Goal: Transaction & Acquisition: Purchase product/service

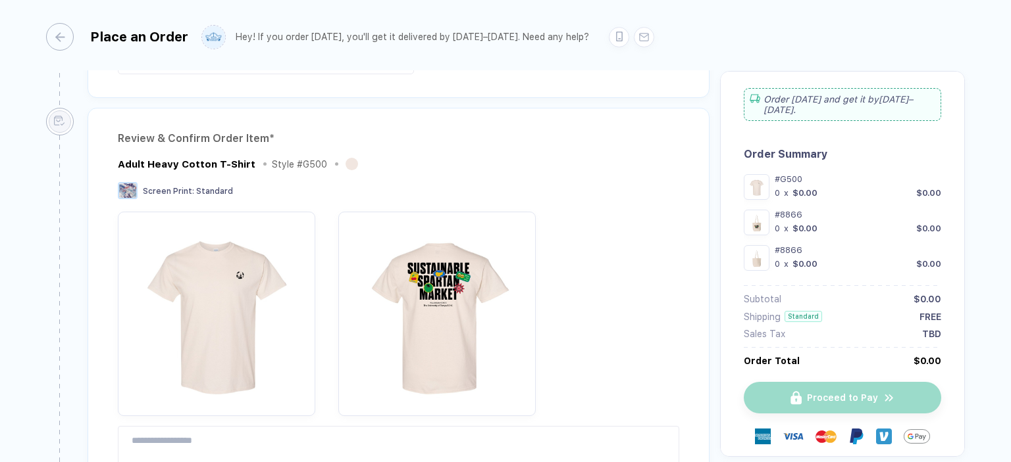
type input "**********"
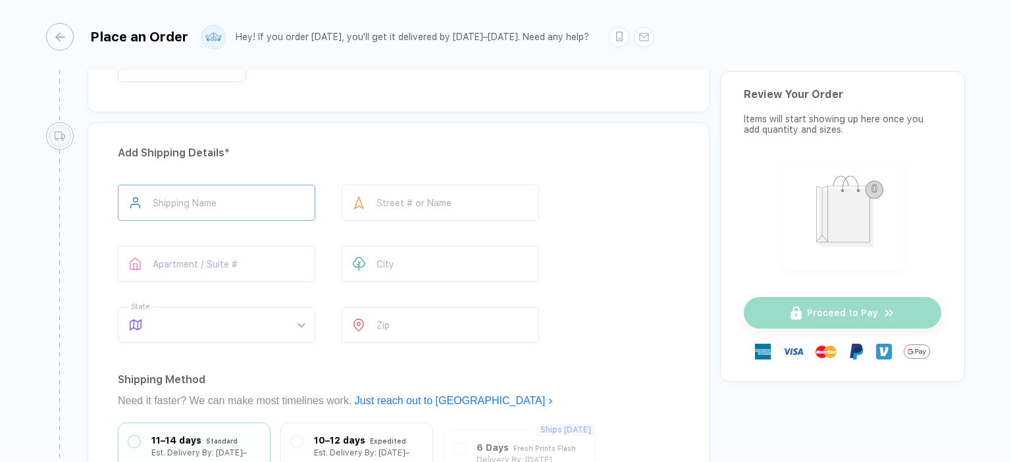
scroll to position [1887, 0]
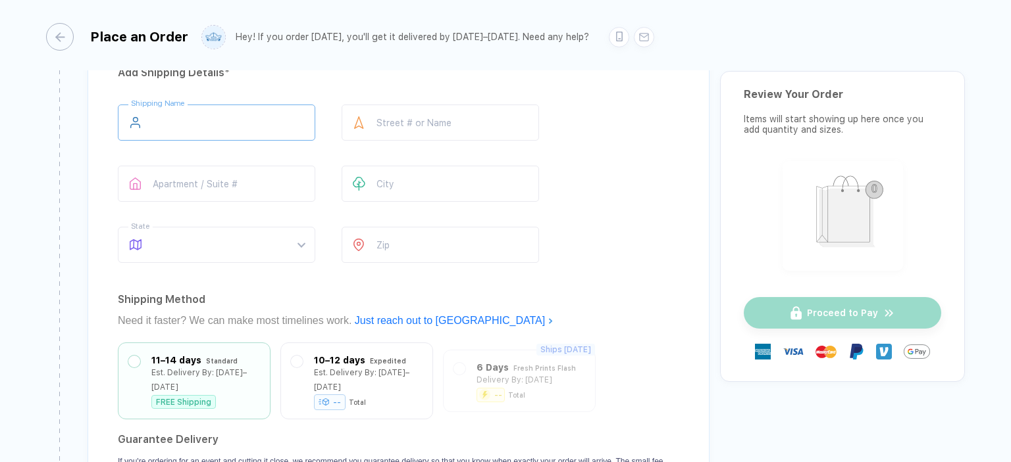
click at [214, 105] on input "text" at bounding box center [216, 123] width 197 height 36
click at [197, 237] on span at bounding box center [228, 245] width 151 height 35
type input "**"
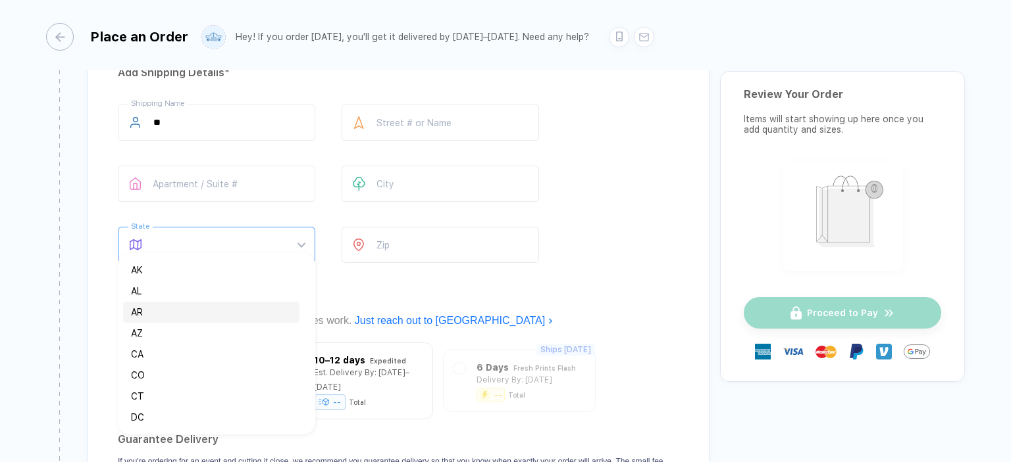
click at [187, 303] on div "AR" at bounding box center [211, 312] width 176 height 21
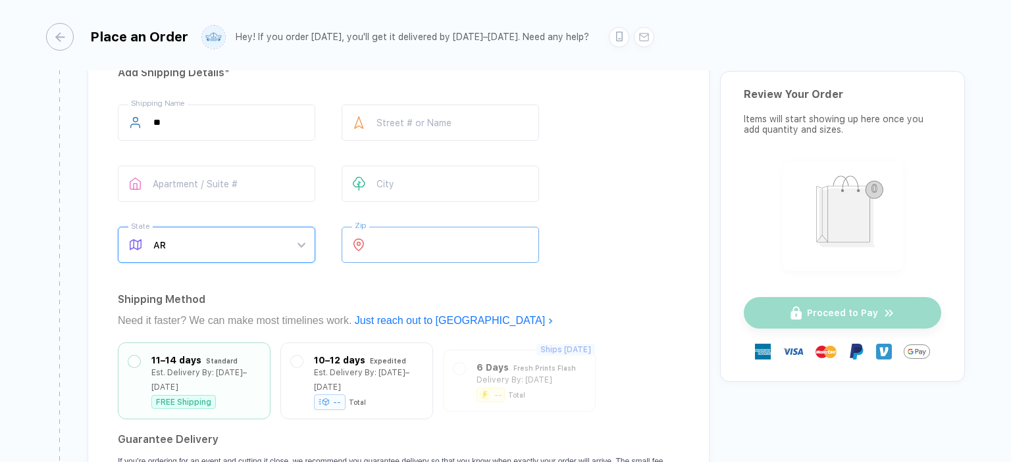
click at [405, 227] on input "number" at bounding box center [439, 245] width 197 height 36
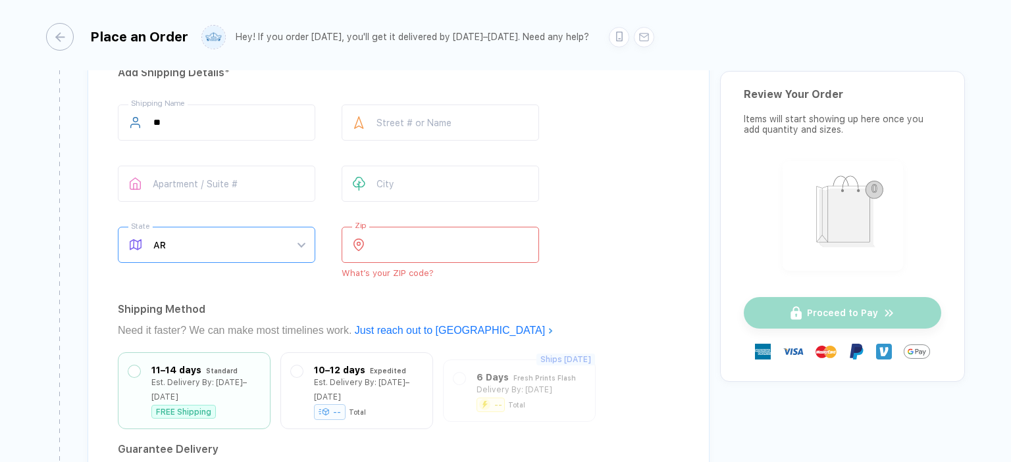
click at [212, 228] on span "AR" at bounding box center [228, 245] width 151 height 35
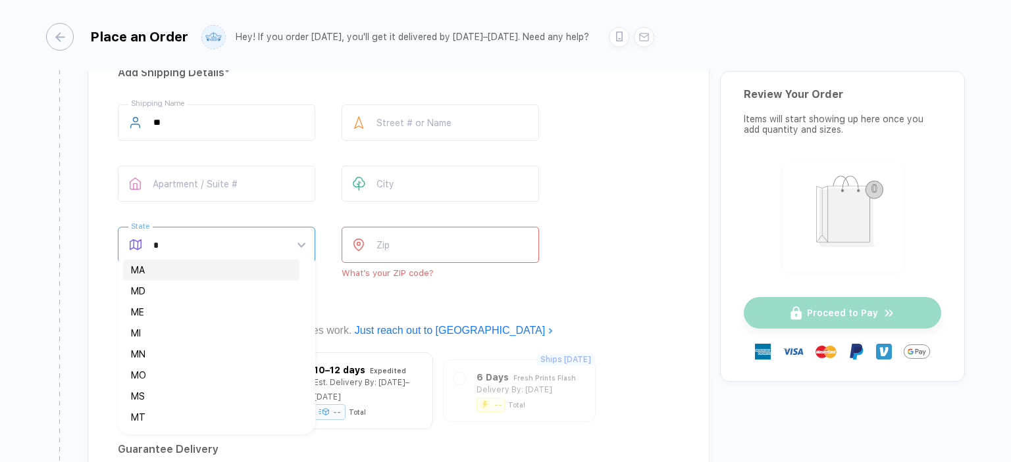
type input "**"
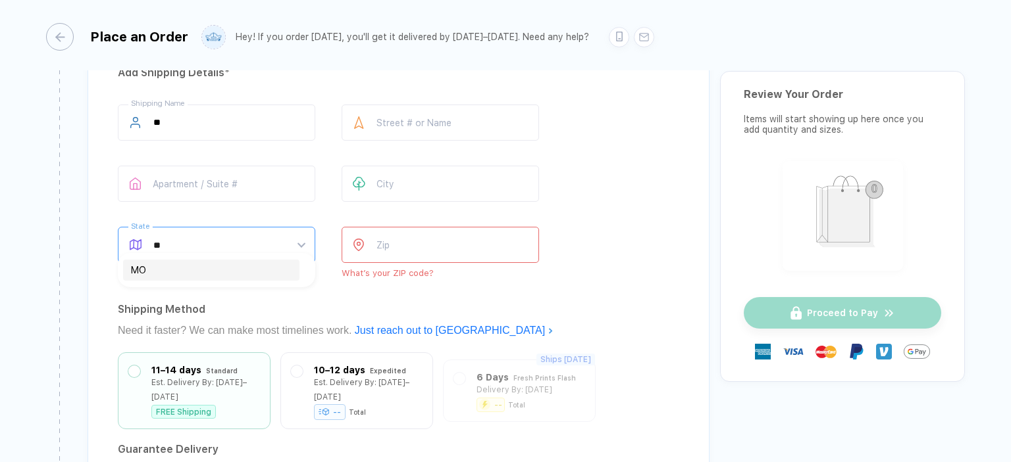
click at [169, 270] on div "MO" at bounding box center [211, 270] width 161 height 14
click at [397, 236] on input "number" at bounding box center [439, 245] width 197 height 36
paste input "*****"
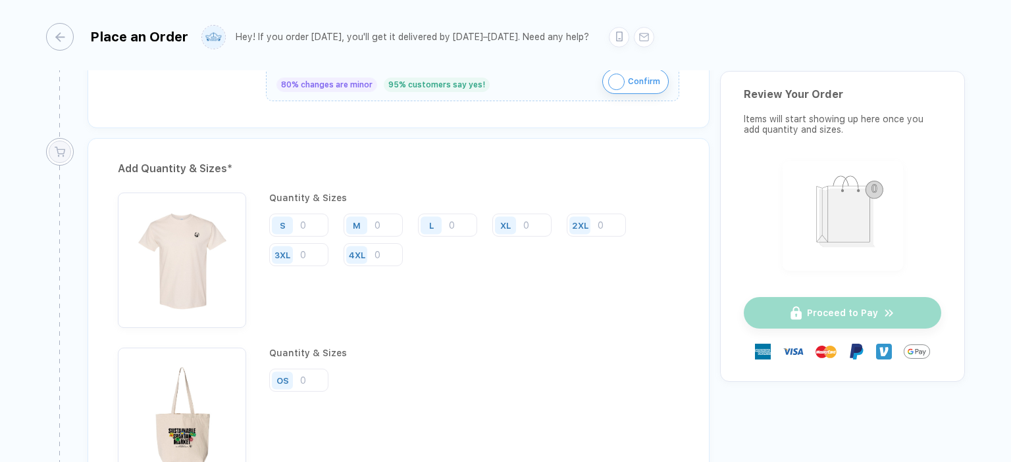
scroll to position [1053, 0]
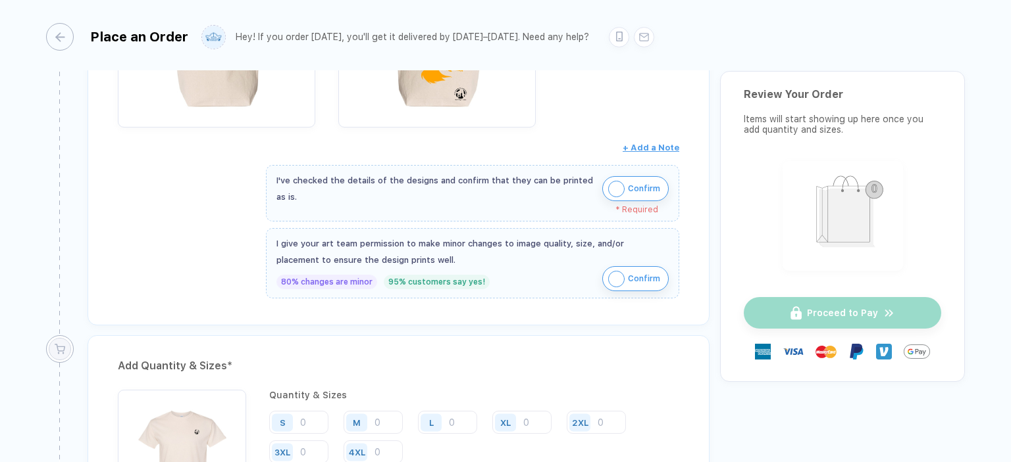
type input "*****"
click at [618, 181] on img "button" at bounding box center [616, 189] width 16 height 16
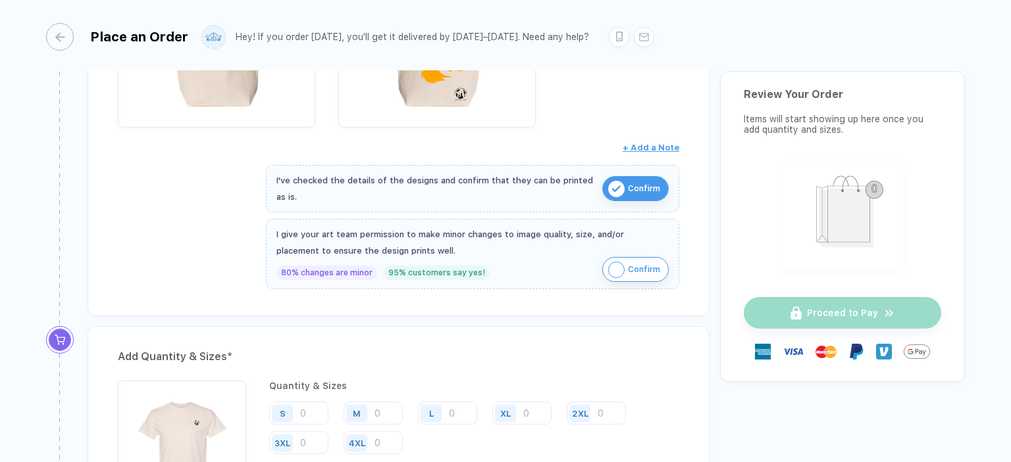
click at [620, 262] on img "button" at bounding box center [616, 270] width 16 height 16
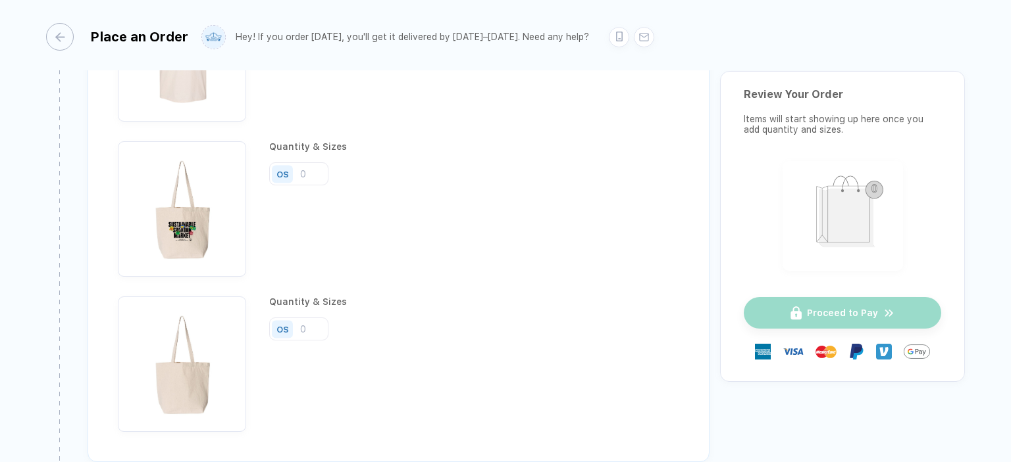
scroll to position [1250, 0]
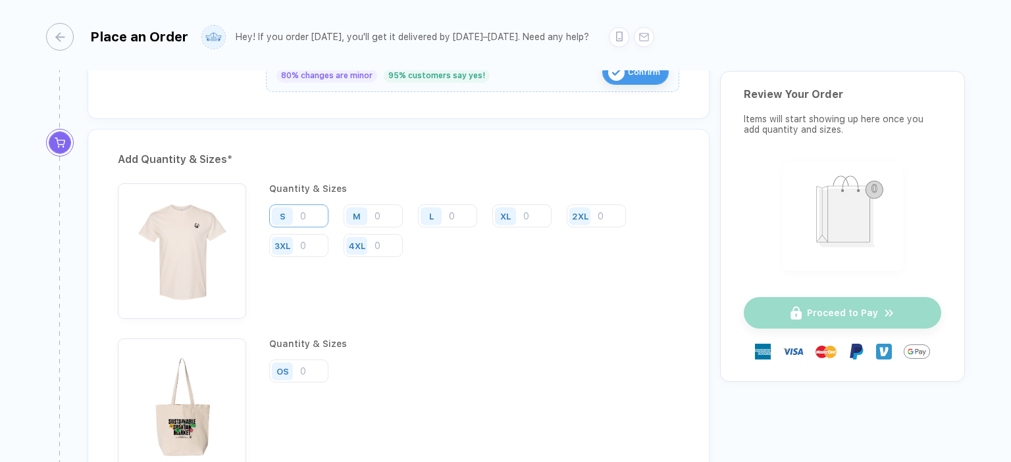
click at [305, 206] on input "number" at bounding box center [298, 216] width 59 height 23
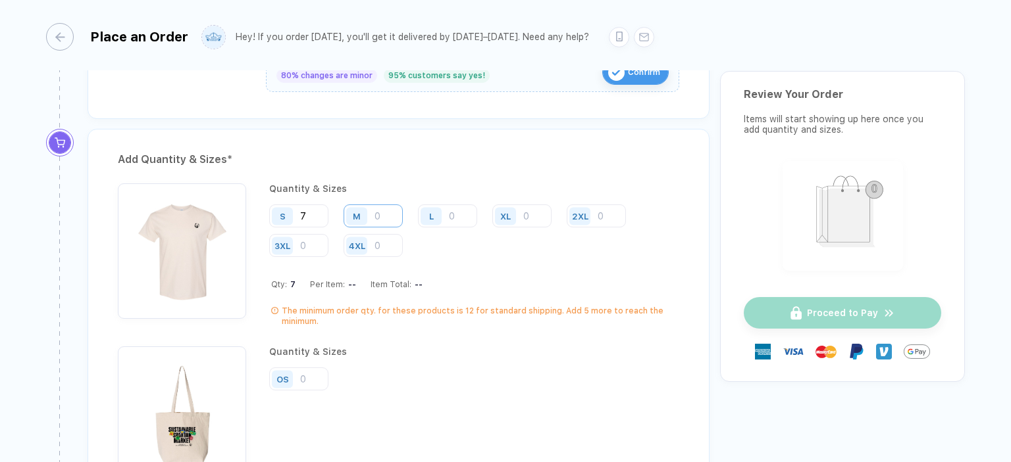
type input "7"
click at [374, 205] on input "number" at bounding box center [372, 216] width 59 height 23
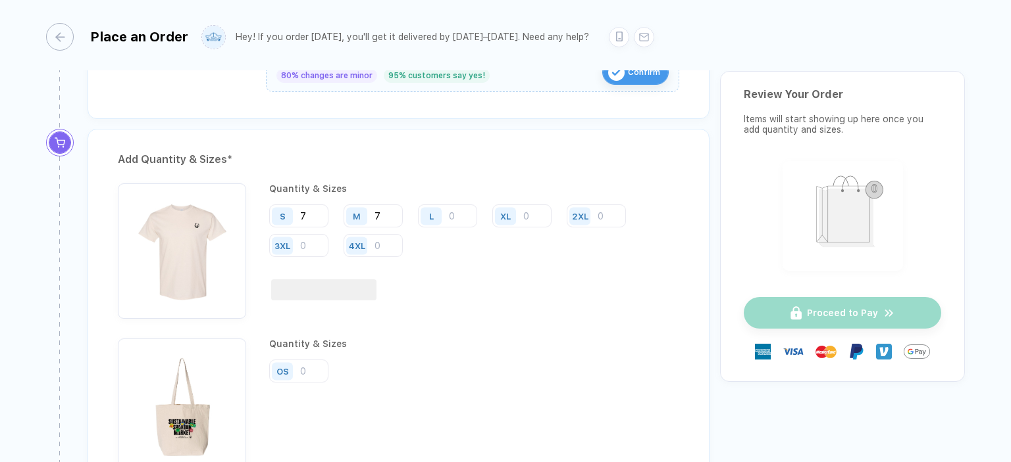
type input "7"
click at [316, 209] on input "7" at bounding box center [298, 216] width 59 height 23
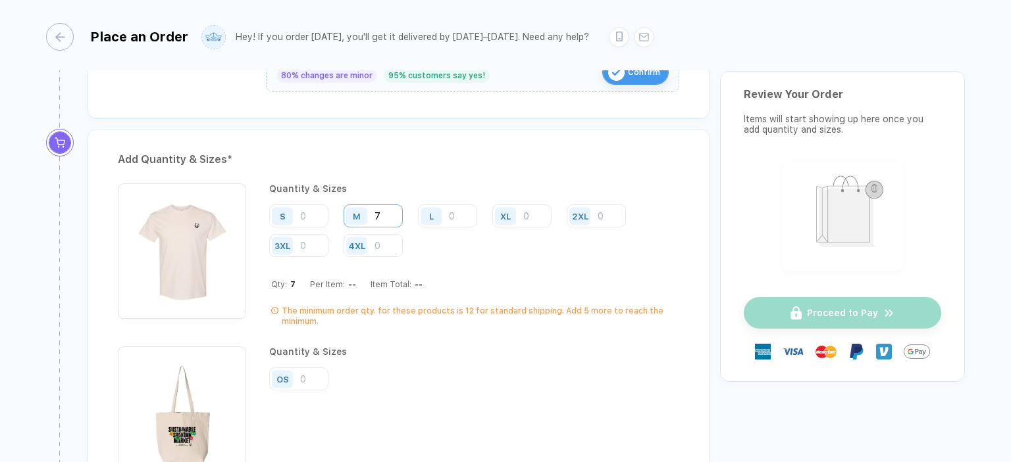
click at [395, 207] on input "7" at bounding box center [372, 216] width 59 height 23
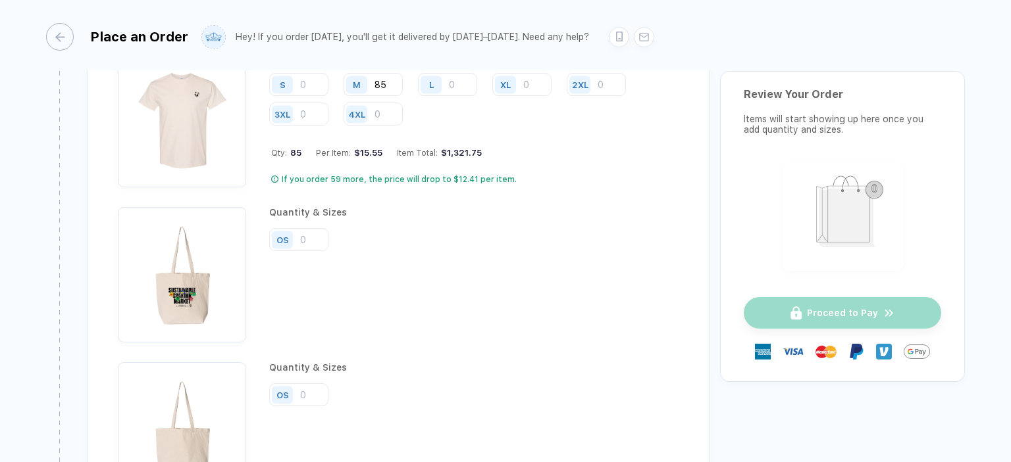
scroll to position [1316, 0]
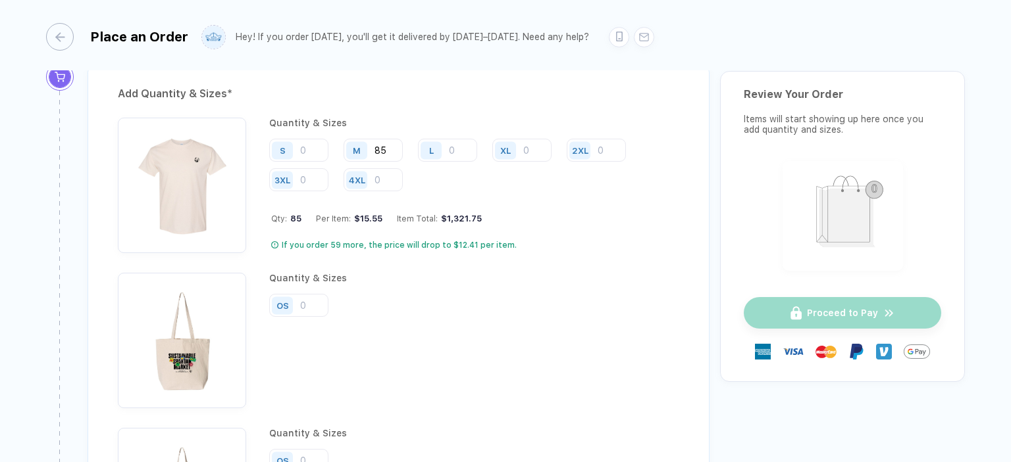
type input "85"
click at [305, 303] on input "number" at bounding box center [298, 305] width 59 height 23
type input "50"
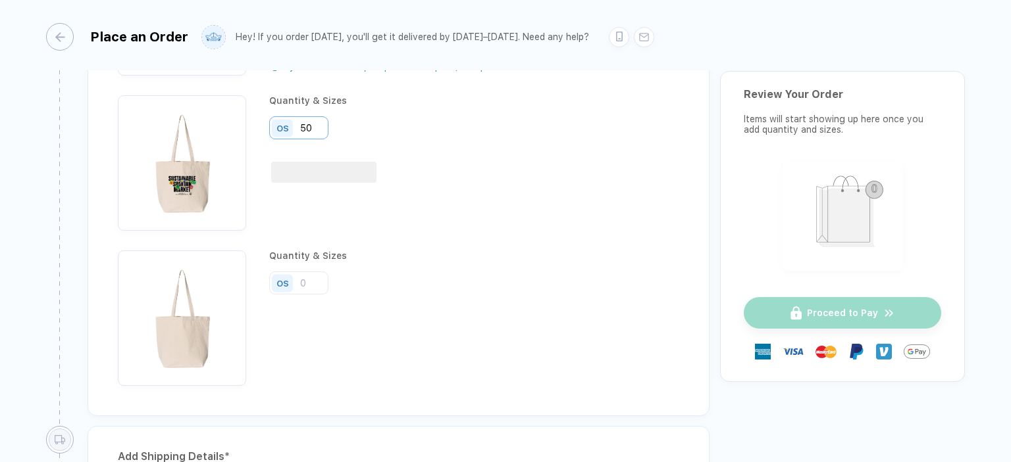
scroll to position [1513, 0]
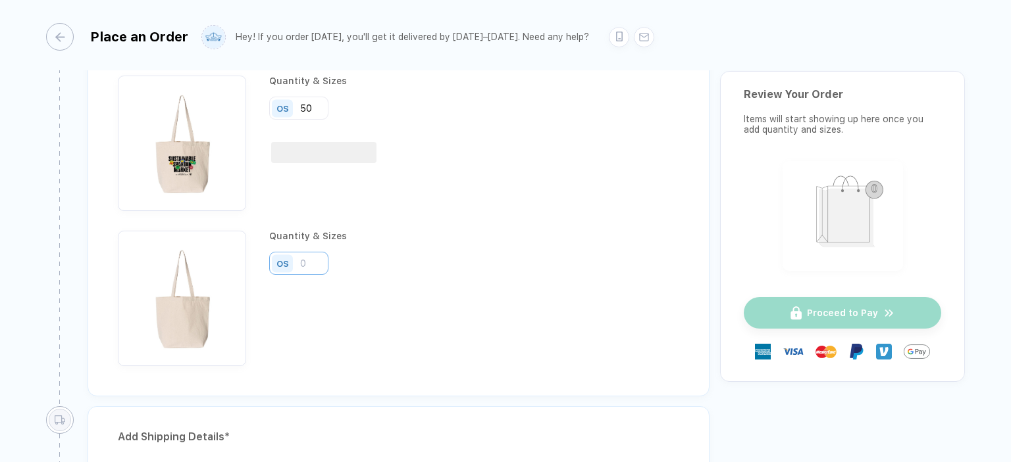
click at [312, 256] on input "number" at bounding box center [298, 263] width 59 height 23
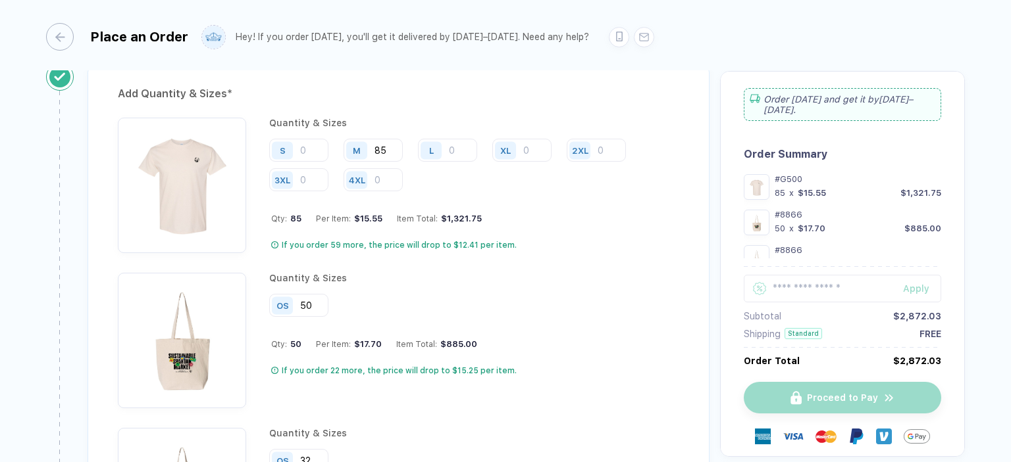
scroll to position [1250, 0]
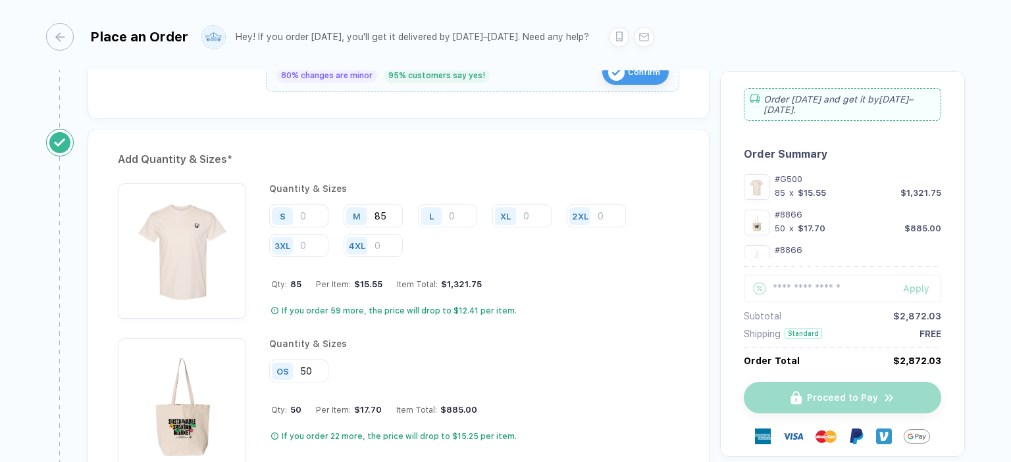
type input "32"
click at [451, 205] on input "number" at bounding box center [447, 216] width 59 height 23
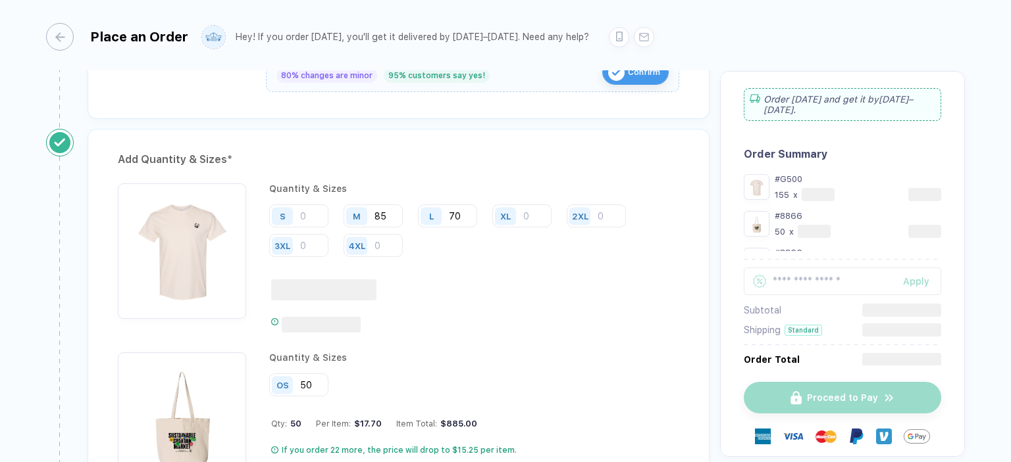
type input "70"
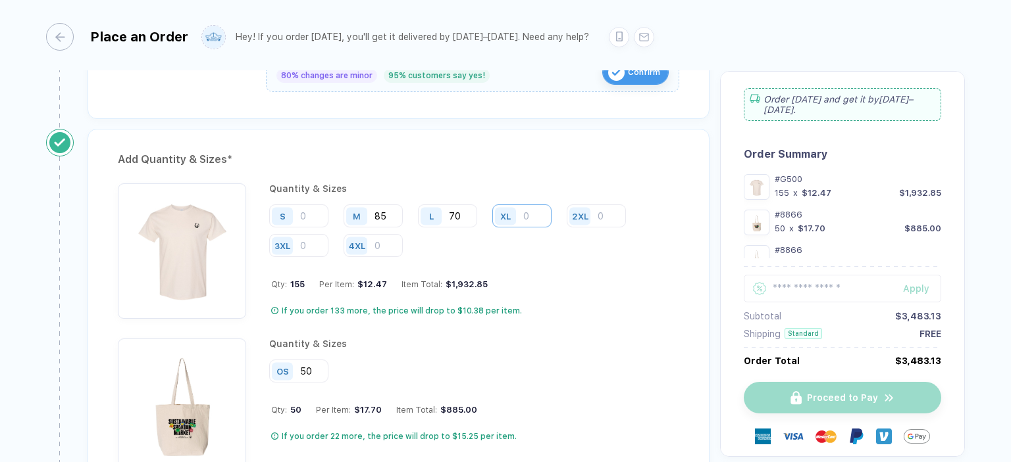
click at [524, 205] on input "number" at bounding box center [521, 216] width 59 height 23
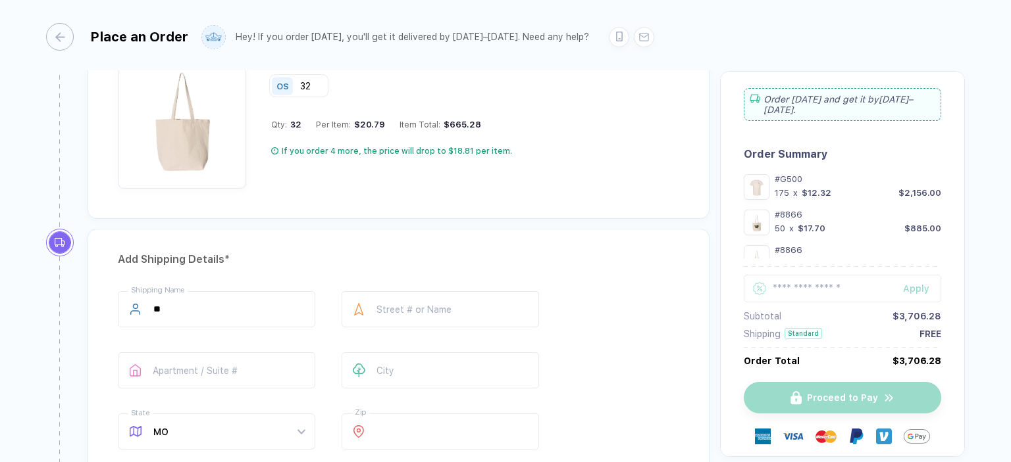
scroll to position [1746, 0]
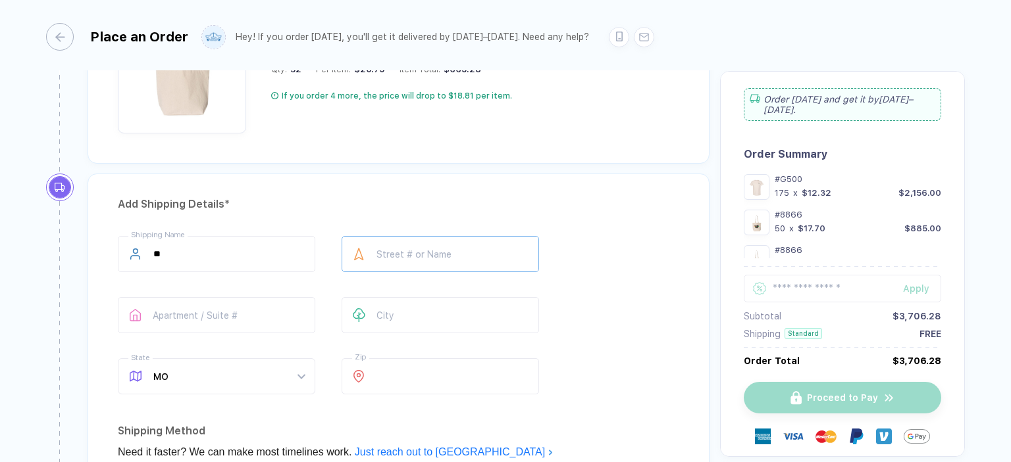
type input "20"
click at [491, 247] on input "text" at bounding box center [439, 254] width 197 height 36
type input "*"
click at [237, 319] on input "text" at bounding box center [216, 315] width 197 height 36
type input "***"
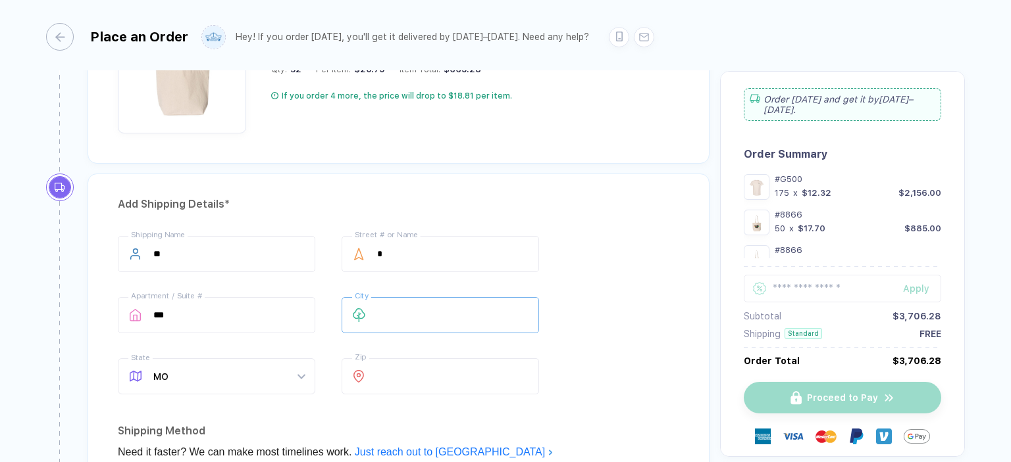
click at [396, 309] on input "text" at bounding box center [439, 315] width 197 height 36
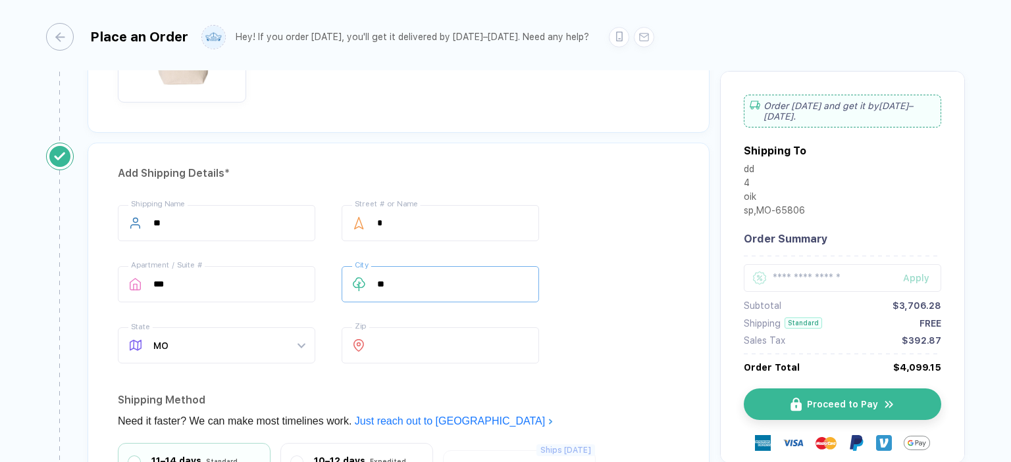
scroll to position [1842, 0]
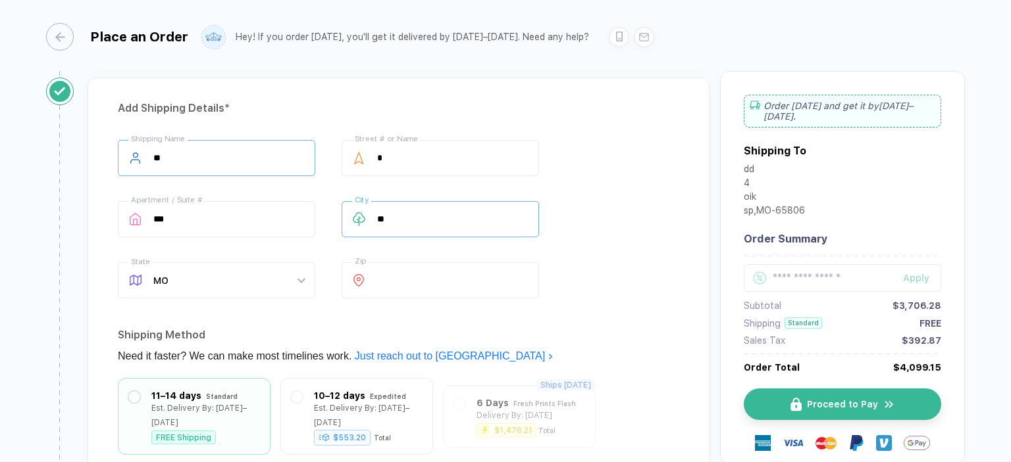
type input "**"
drag, startPoint x: 236, startPoint y: 149, endPoint x: 57, endPoint y: 150, distance: 178.9
click at [58, 150] on div "Add Shipping Details * ** Shipping Name * Street # or Name *** Apartment / Suit…" at bounding box center [383, 345] width 674 height 534
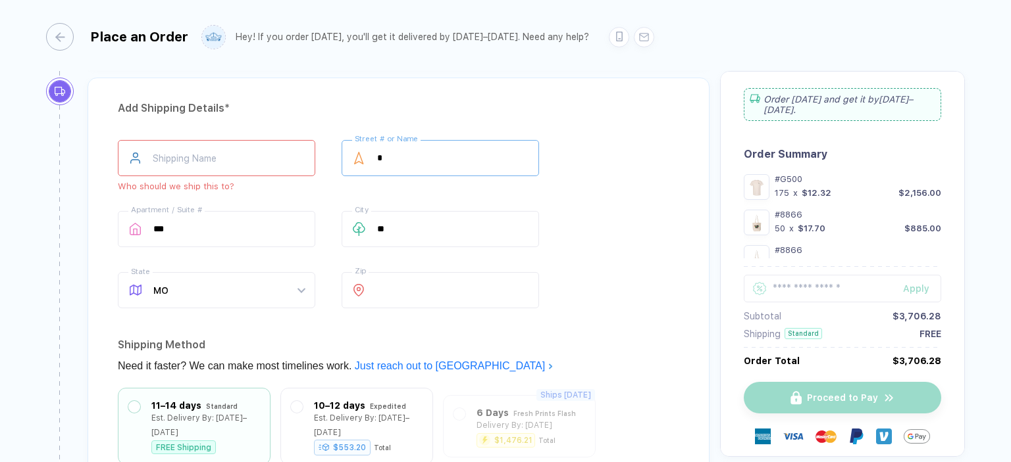
drag, startPoint x: 418, startPoint y: 148, endPoint x: 289, endPoint y: 162, distance: 130.4
click at [284, 148] on div "Shipping Name Who should we ship this to? * Street # or Name *** Apartment / Su…" at bounding box center [398, 227] width 561 height 174
drag, startPoint x: 403, startPoint y: 226, endPoint x: 251, endPoint y: 226, distance: 152.0
click at [251, 226] on div "Shipping Name Who should we ship this to? Street # or Name What’s your street #…" at bounding box center [398, 227] width 561 height 174
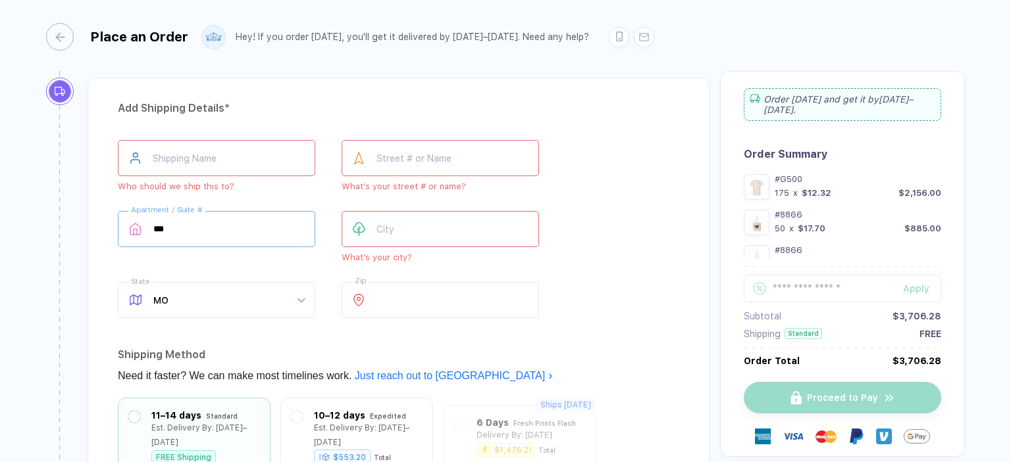
drag, startPoint x: 193, startPoint y: 226, endPoint x: 74, endPoint y: 226, distance: 119.1
click at [74, 226] on div "Add Shipping Details * Shipping Name Who should we ship this to? Street # or Na…" at bounding box center [383, 354] width 674 height 553
drag, startPoint x: 207, startPoint y: 305, endPoint x: 43, endPoint y: 294, distance: 164.9
click at [43, 294] on div "**********" at bounding box center [505, 232] width 1011 height 464
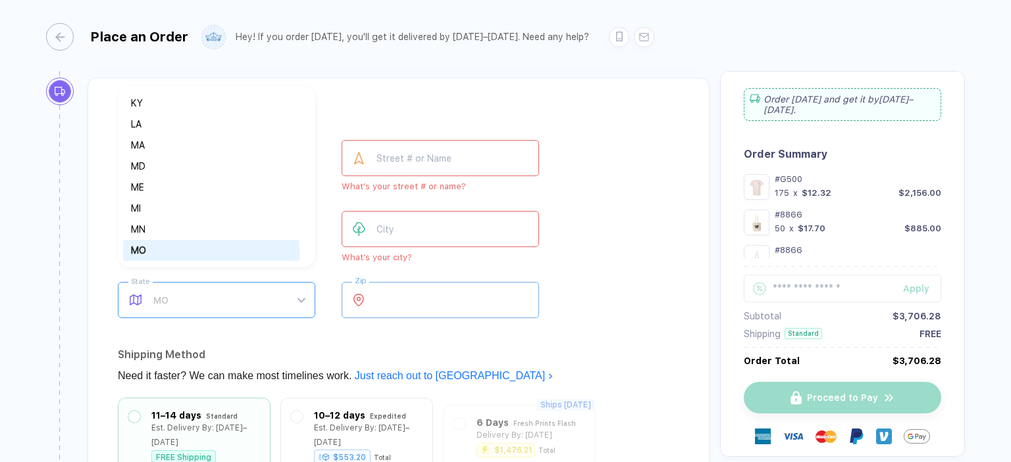
drag, startPoint x: 436, startPoint y: 284, endPoint x: 287, endPoint y: 287, distance: 148.7
click at [287, 287] on div "Shipping Name Who should we ship this to? Street # or Name What’s your street #…" at bounding box center [398, 232] width 561 height 184
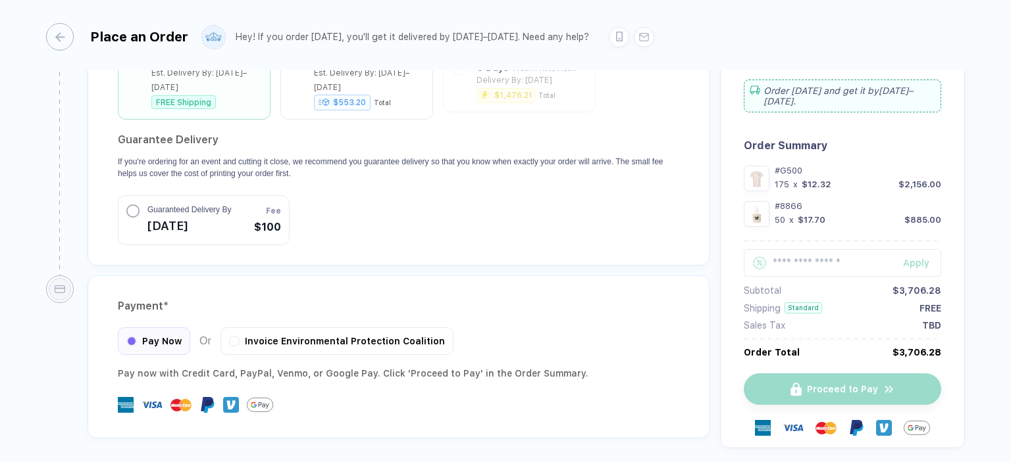
scroll to position [2237, 0]
